Goal: Check status: Check status

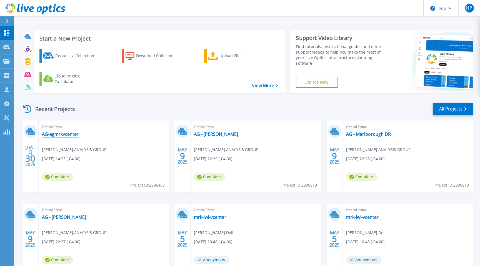
click at [49, 134] on link "AG-agmrkvcenter" at bounding box center [60, 134] width 37 height 6
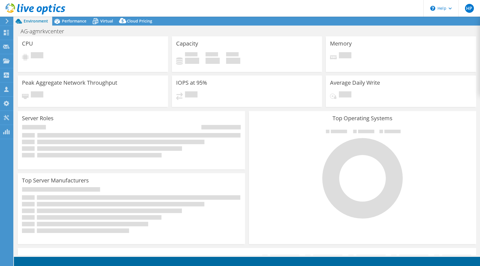
select select "USD"
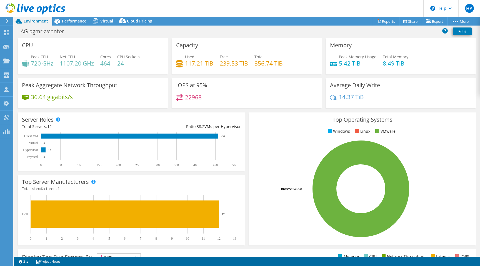
click at [181, 11] on header "HP Partner Team Member Harry Palatucci harry.palatucci@echostor.com echostor My…" at bounding box center [240, 8] width 480 height 17
click at [72, 20] on span "Performance" at bounding box center [74, 20] width 24 height 5
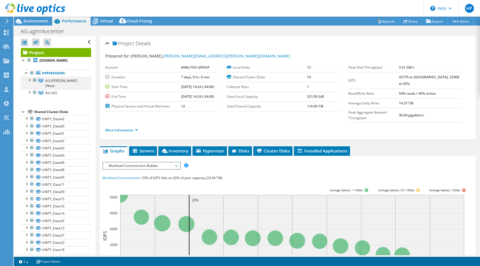
click at [35, 82] on div at bounding box center [35, 80] width 6 height 7
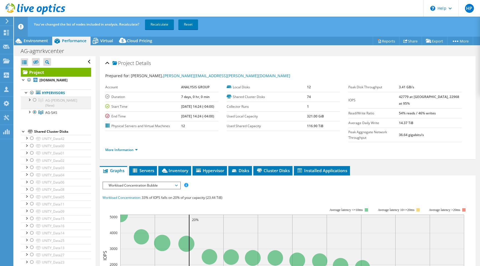
click at [34, 100] on div at bounding box center [35, 100] width 6 height 7
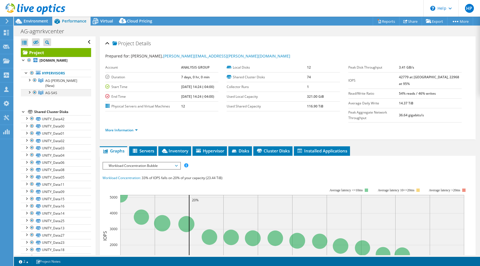
click at [34, 89] on div at bounding box center [35, 92] width 6 height 7
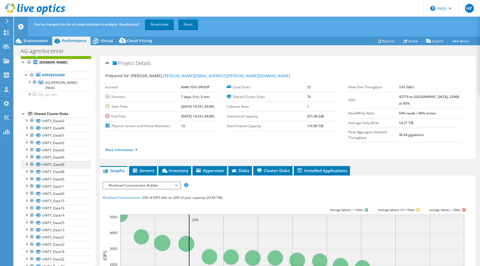
scroll to position [11, 0]
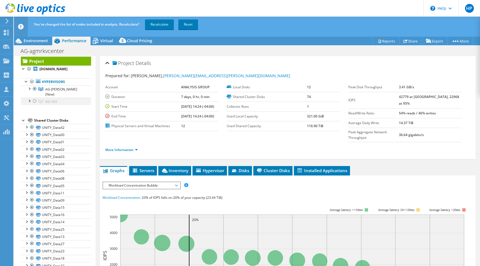
click at [35, 98] on div at bounding box center [35, 101] width 6 height 7
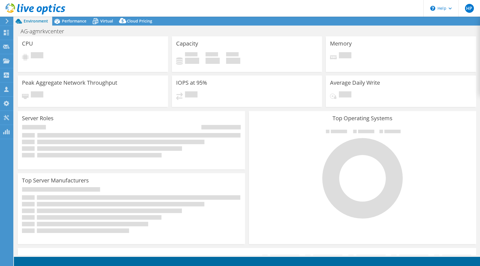
select select "USD"
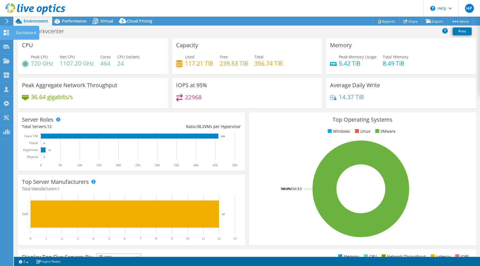
click at [5, 31] on use at bounding box center [6, 32] width 5 height 5
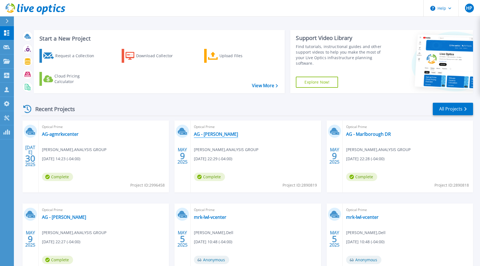
click at [215, 135] on link "AG - [PERSON_NAME]" at bounding box center [216, 134] width 44 height 6
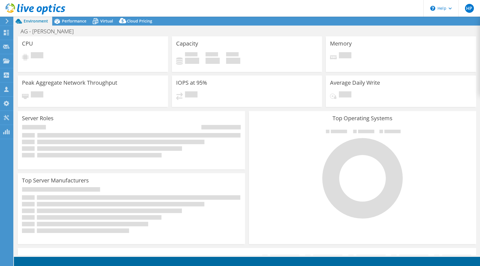
select select "USD"
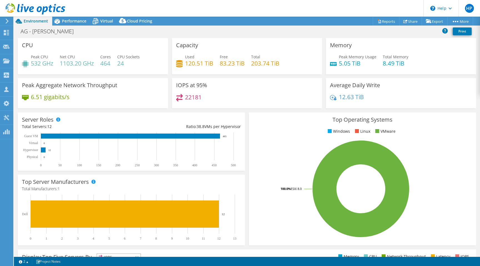
click at [32, 23] on span "Environment" at bounding box center [36, 20] width 24 height 5
click at [69, 19] on span "Performance" at bounding box center [74, 20] width 24 height 5
